Goal: Check status: Check status

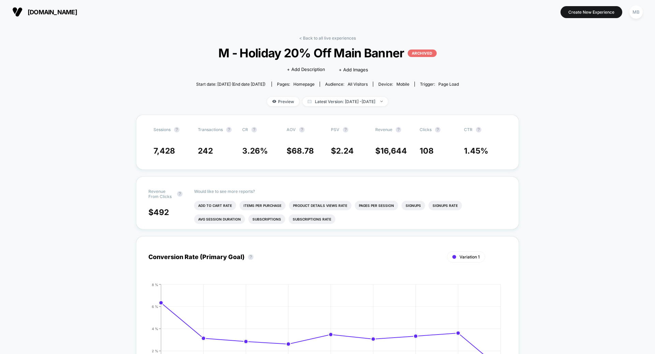
click at [33, 16] on button "[DOMAIN_NAME]" at bounding box center [44, 11] width 69 height 11
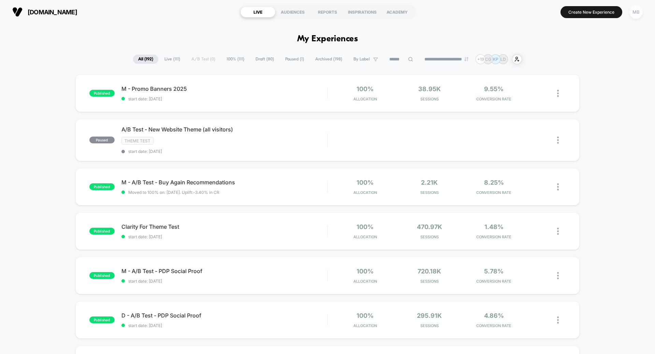
click at [632, 15] on div "MB" at bounding box center [635, 11] width 13 height 13
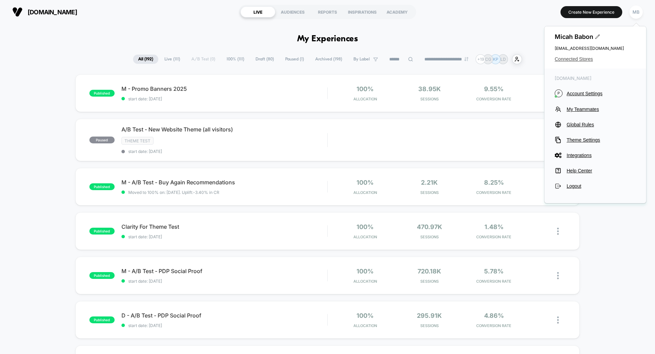
click at [581, 58] on span "Connected Stores" at bounding box center [594, 58] width 81 height 5
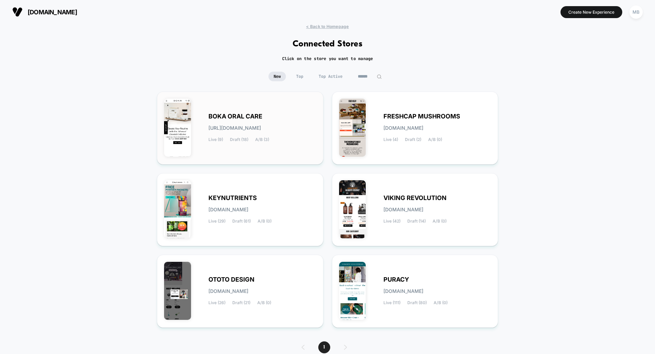
click at [281, 146] on div "BOKA ORAL CARE [URL][DOMAIN_NAME] Live (9) Draft (18) A/B (3)" at bounding box center [240, 128] width 152 height 59
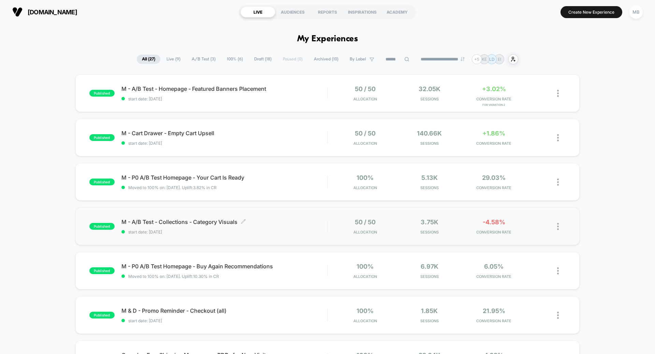
click at [278, 229] on span "start date: [DATE]" at bounding box center [224, 231] width 206 height 5
click at [273, 98] on span "start date: [DATE]" at bounding box center [224, 98] width 206 height 5
click at [255, 237] on div "published M - A/B Test - Collections - Category Visuals start date: [DATE] 50 /…" at bounding box center [327, 226] width 504 height 38
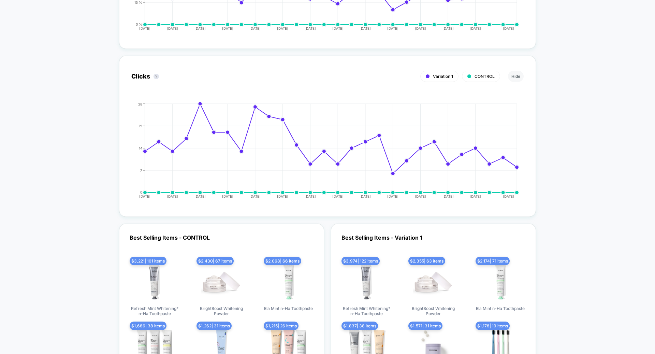
scroll to position [761, 0]
